Goal: Browse casually: Explore the website without a specific task or goal

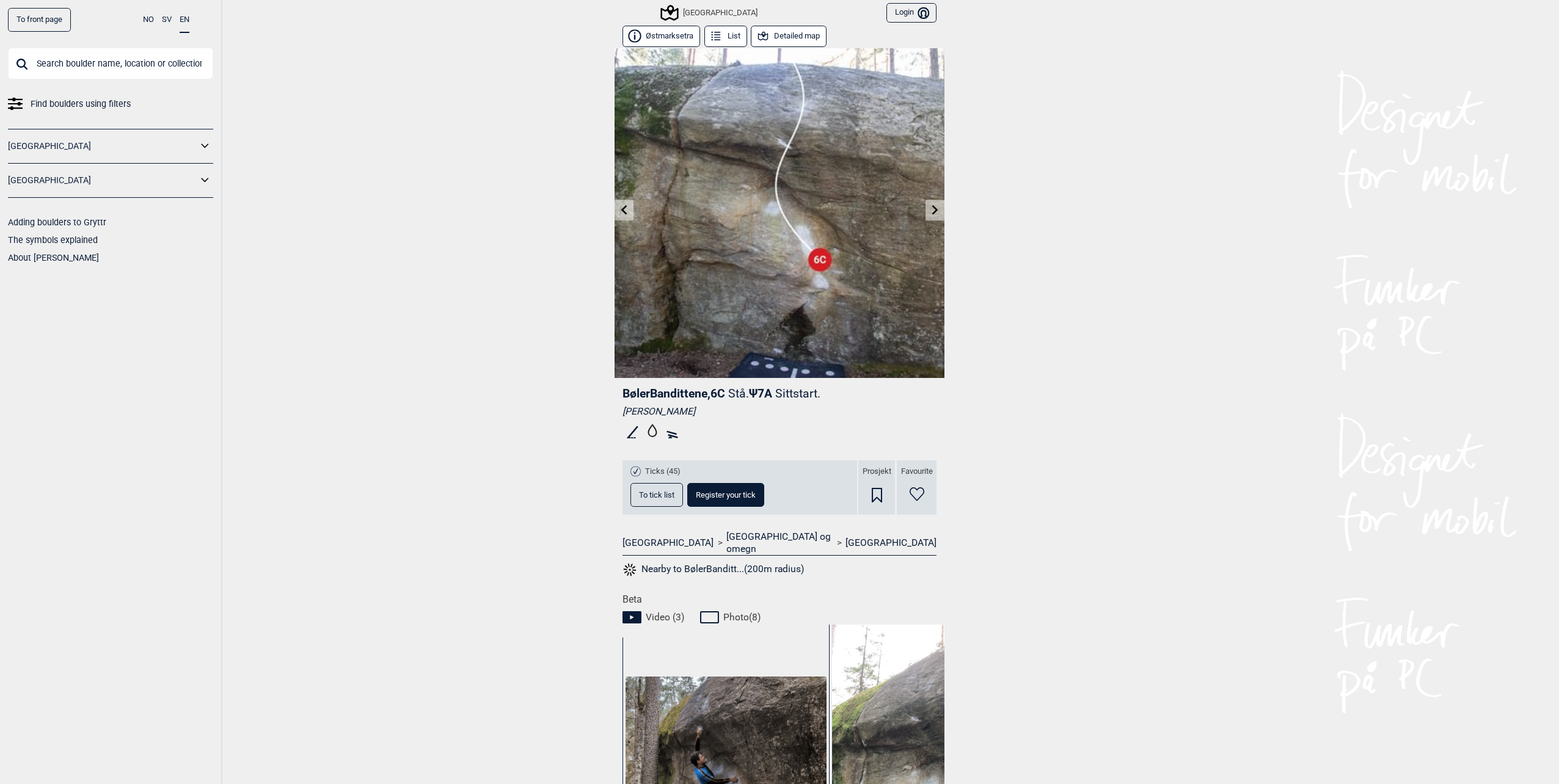
click at [925, 205] on link at bounding box center [934, 210] width 19 height 20
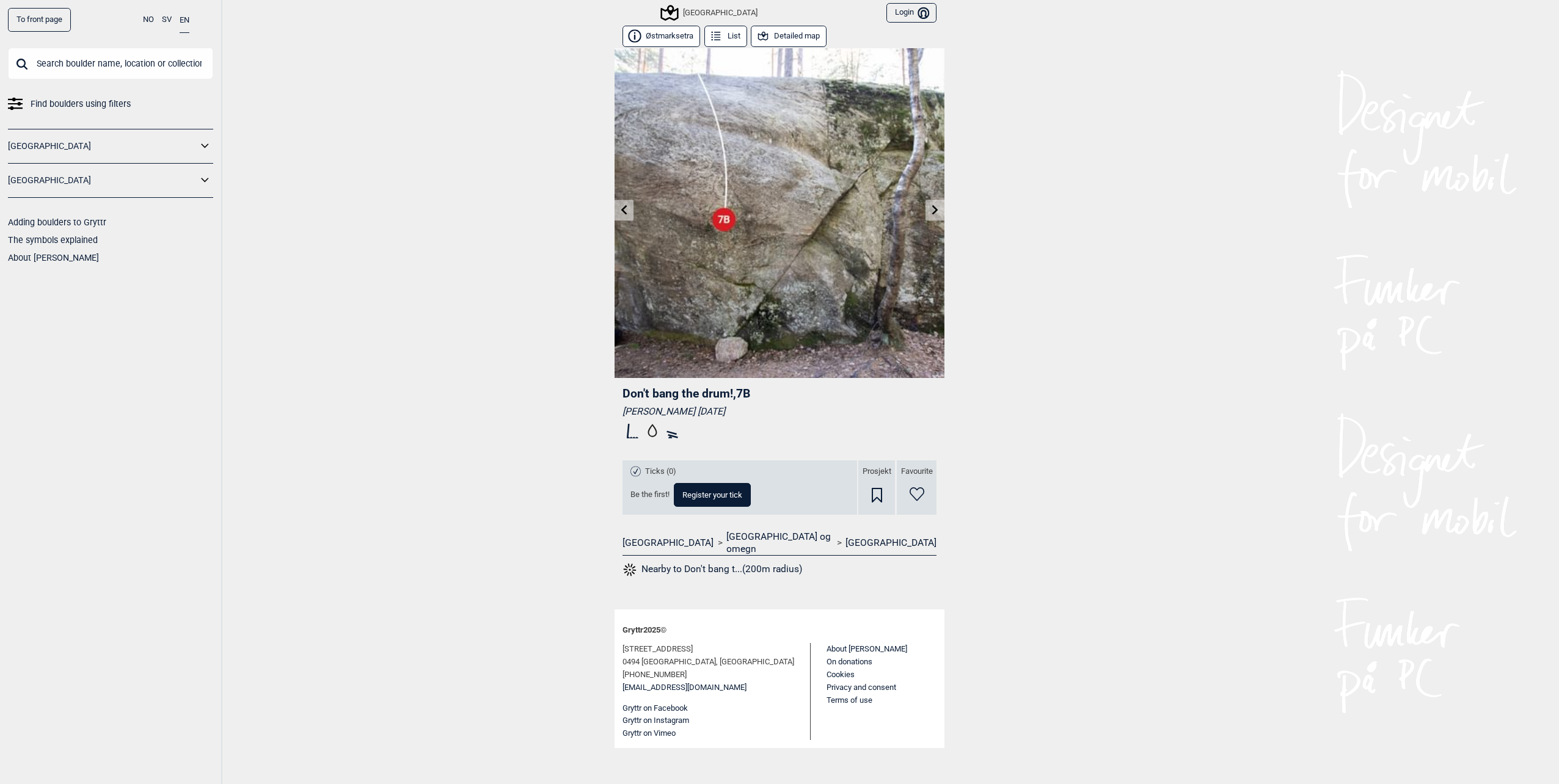
click at [925, 205] on img at bounding box center [779, 212] width 330 height 330
click at [928, 209] on link at bounding box center [934, 210] width 19 height 20
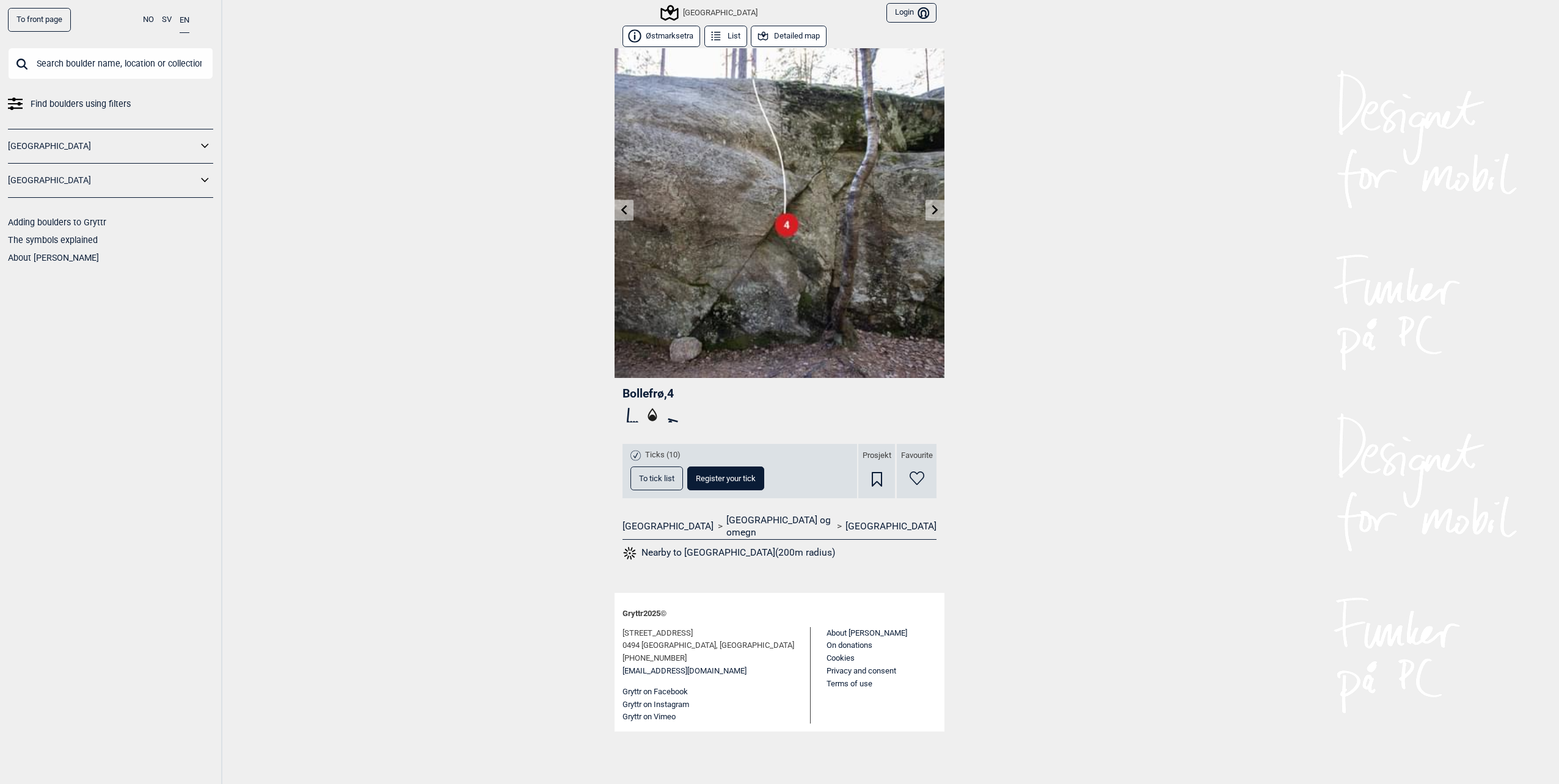
click at [934, 206] on icon at bounding box center [935, 210] width 10 height 10
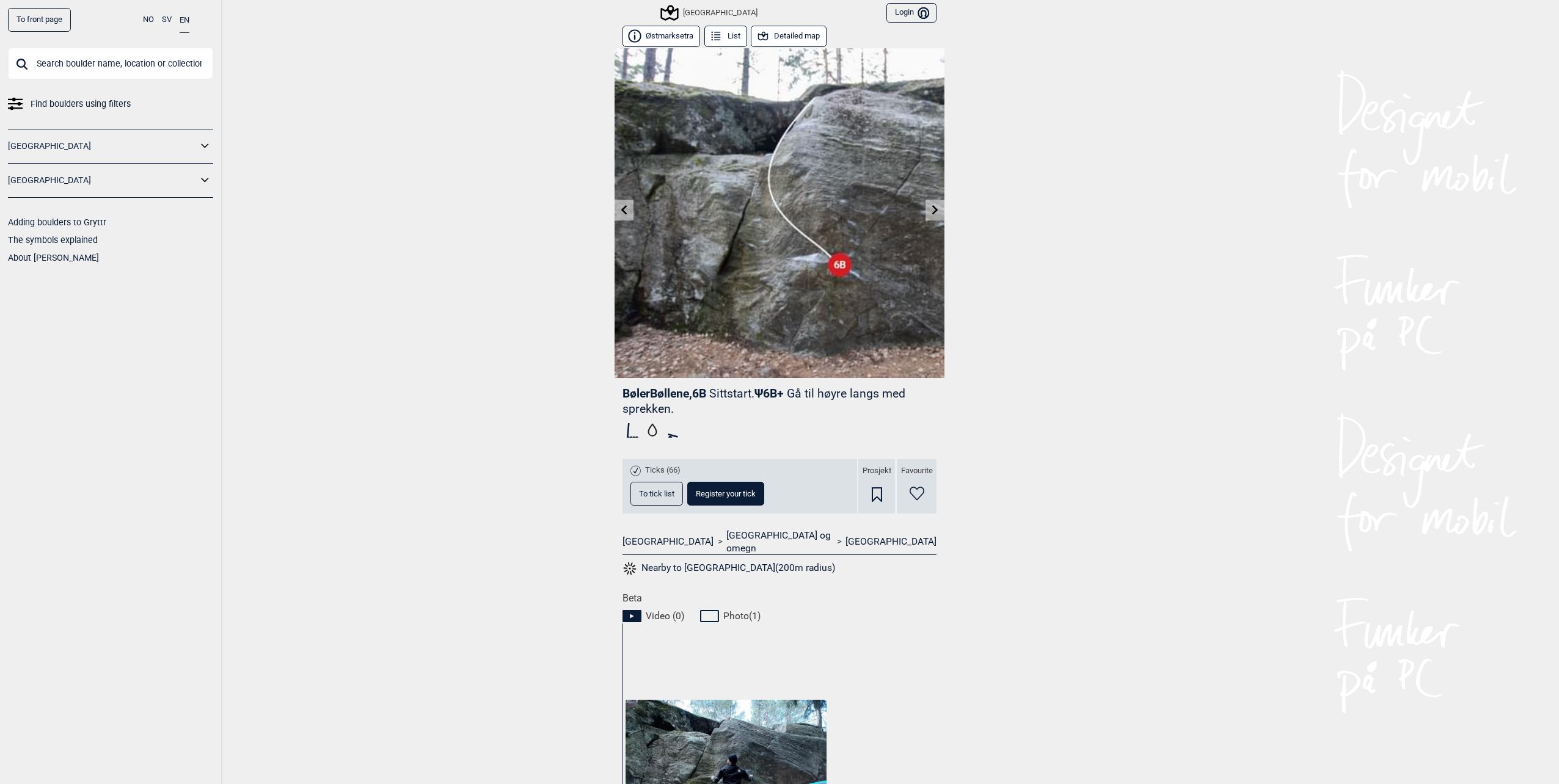
click at [934, 206] on icon at bounding box center [935, 210] width 10 height 10
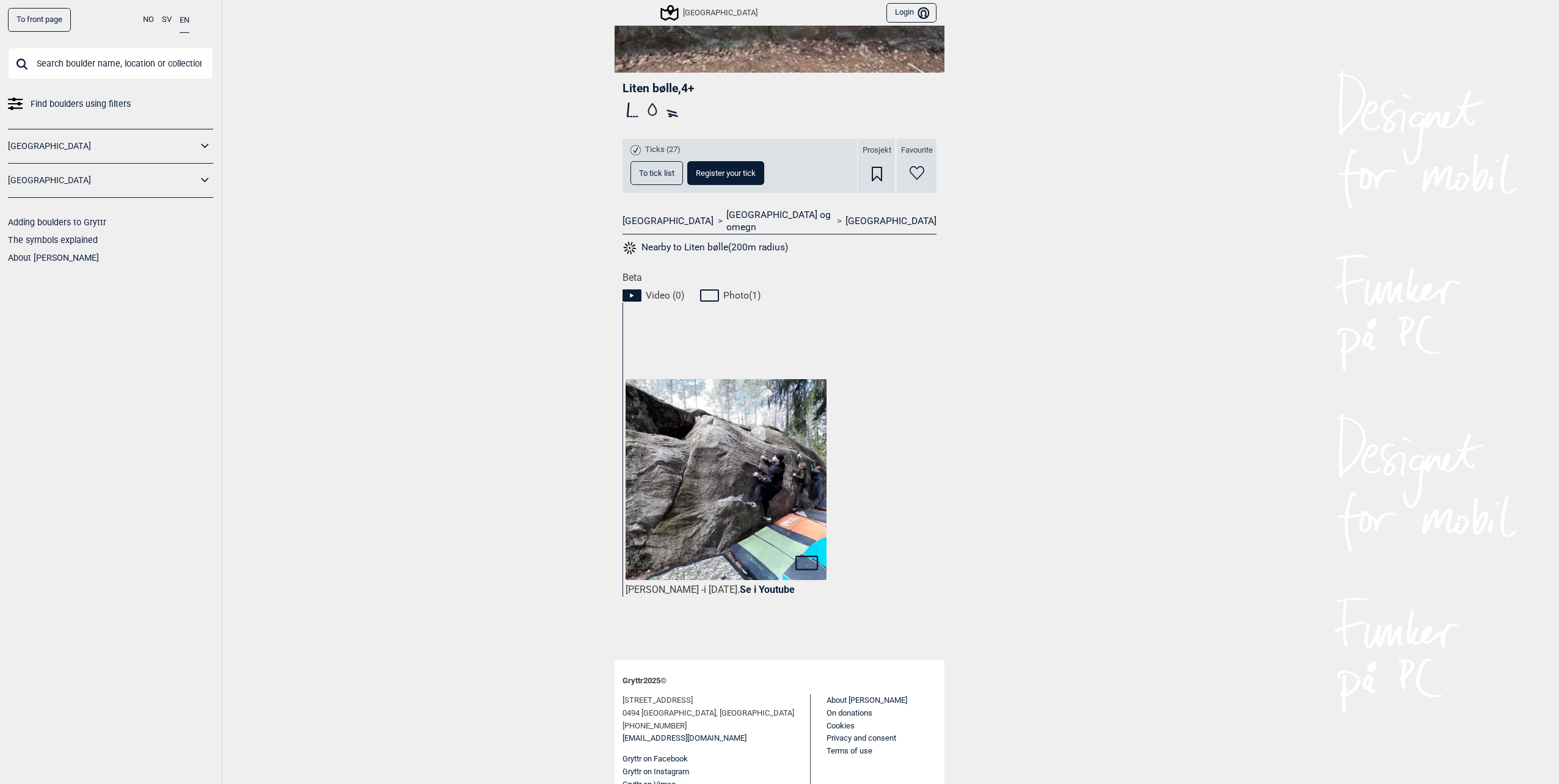
scroll to position [308, 0]
